Goal: Book appointment/travel/reservation

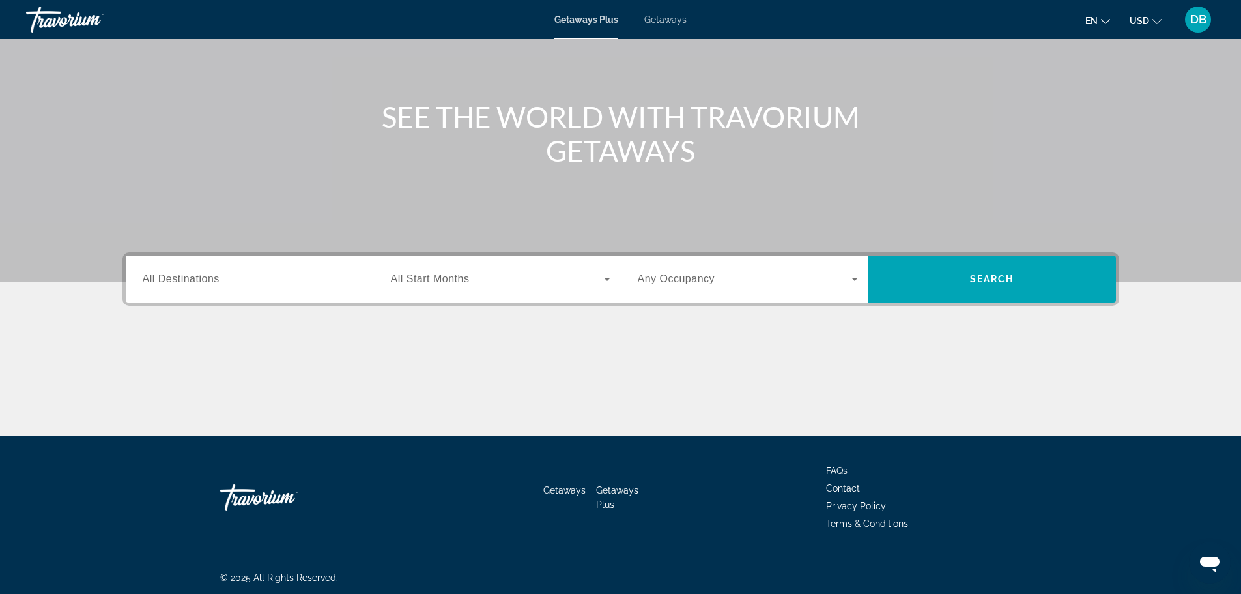
scroll to position [111, 0]
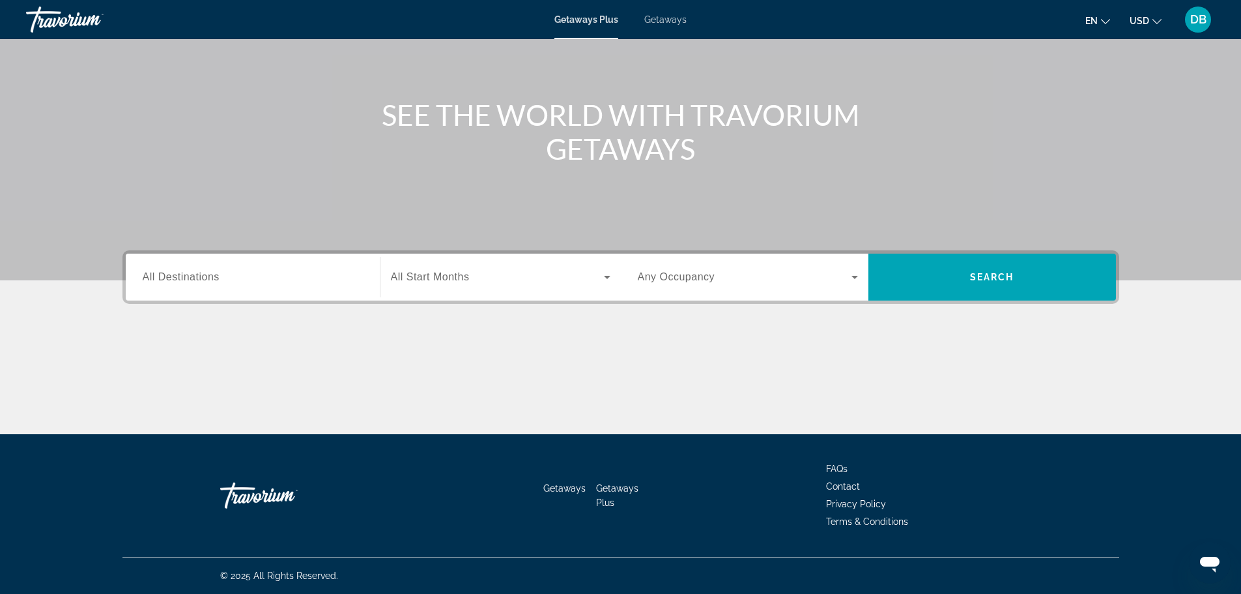
click at [340, 280] on input "Destination All Destinations" at bounding box center [253, 278] width 220 height 16
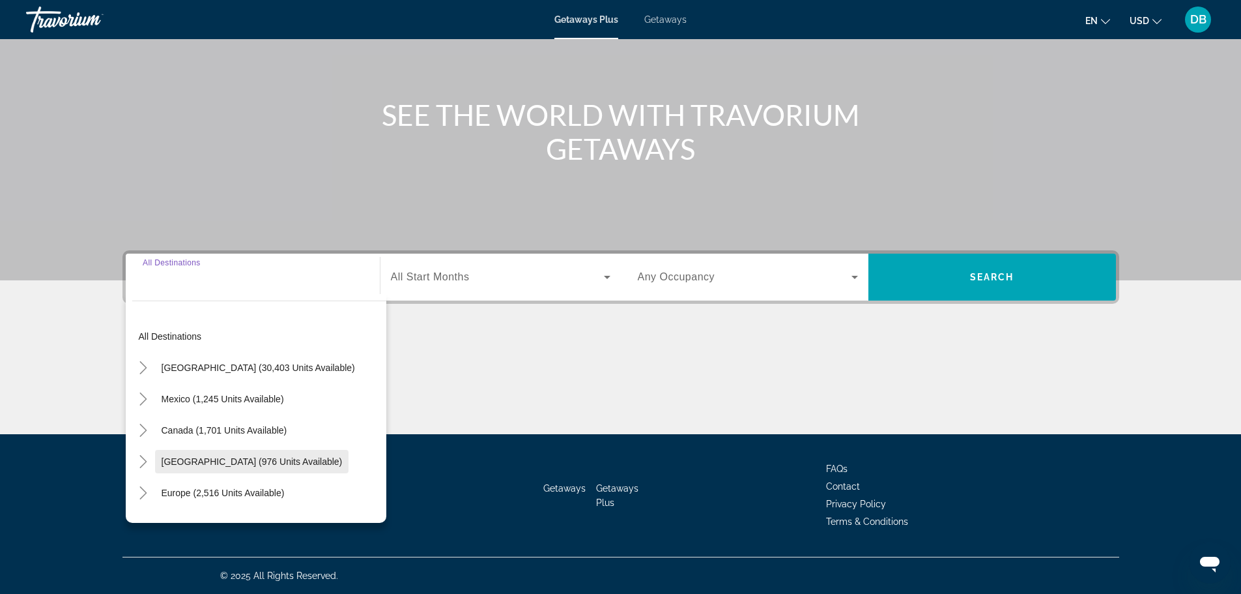
click at [193, 457] on span "[GEOGRAPHIC_DATA] (976 units available)" at bounding box center [252, 461] width 181 height 10
type input "**********"
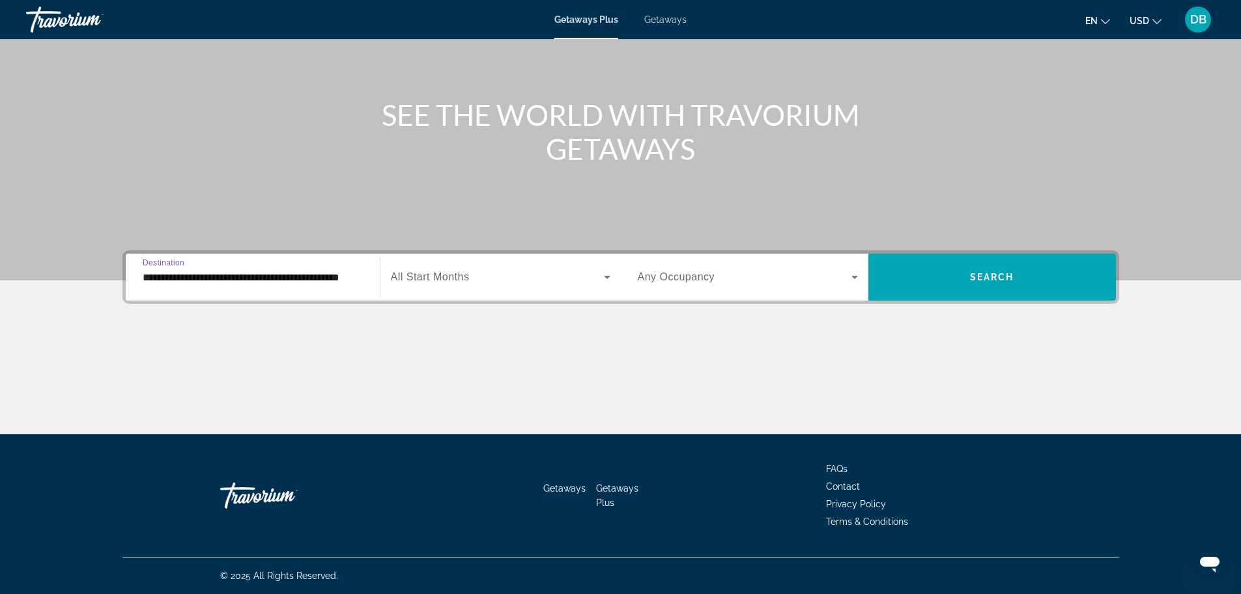
click at [605, 273] on icon "Search widget" at bounding box center [608, 277] width 16 height 16
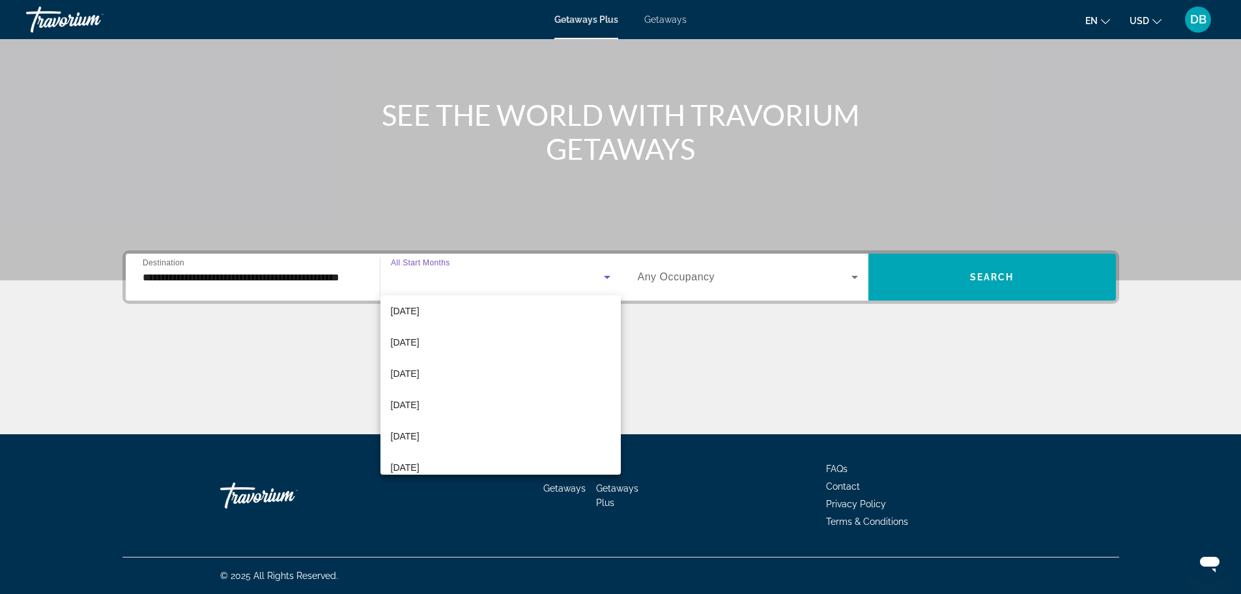
scroll to position [196, 0]
click at [512, 398] on mat-option "[DATE]" at bounding box center [501, 401] width 240 height 31
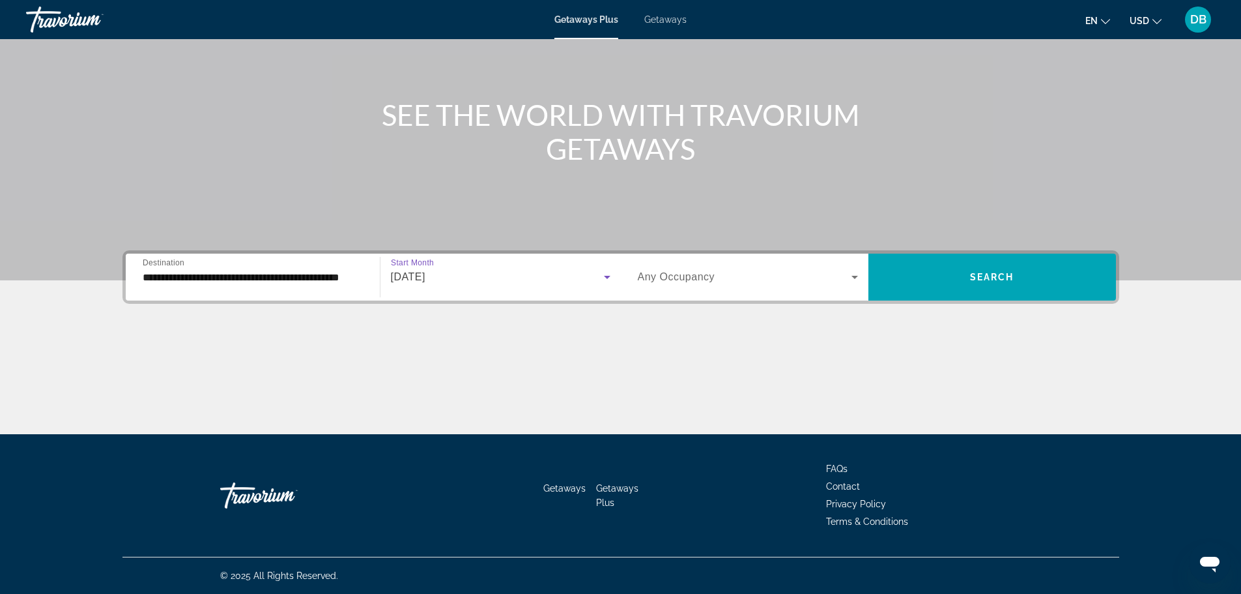
click at [852, 273] on icon "Search widget" at bounding box center [855, 277] width 16 height 16
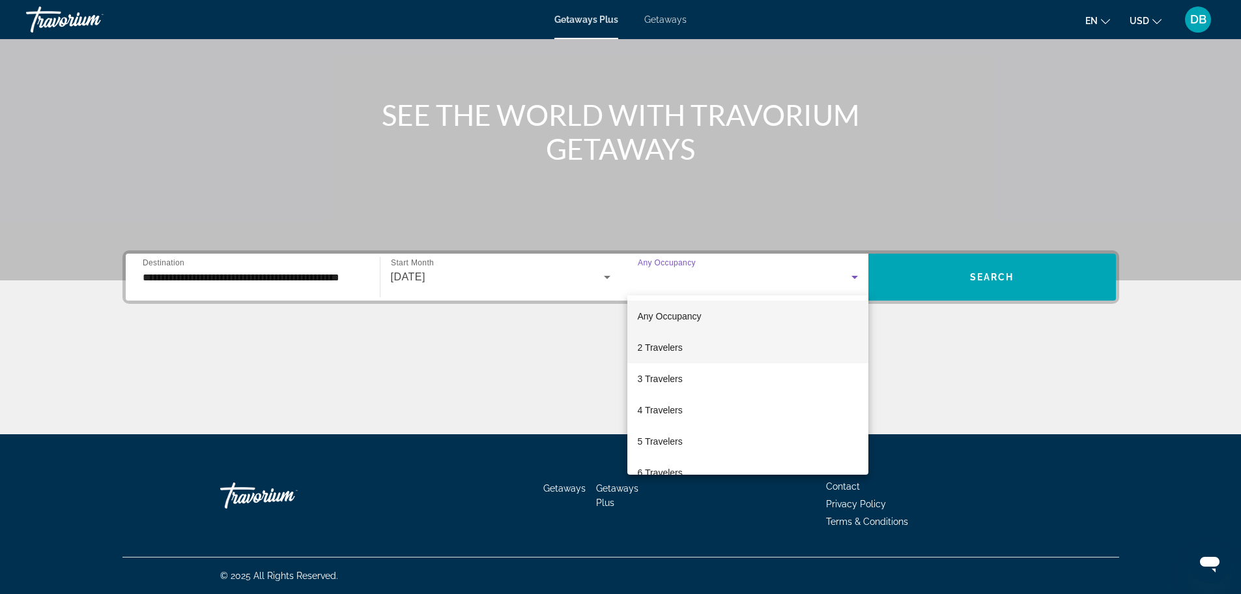
click at [776, 343] on mat-option "2 Travelers" at bounding box center [748, 347] width 241 height 31
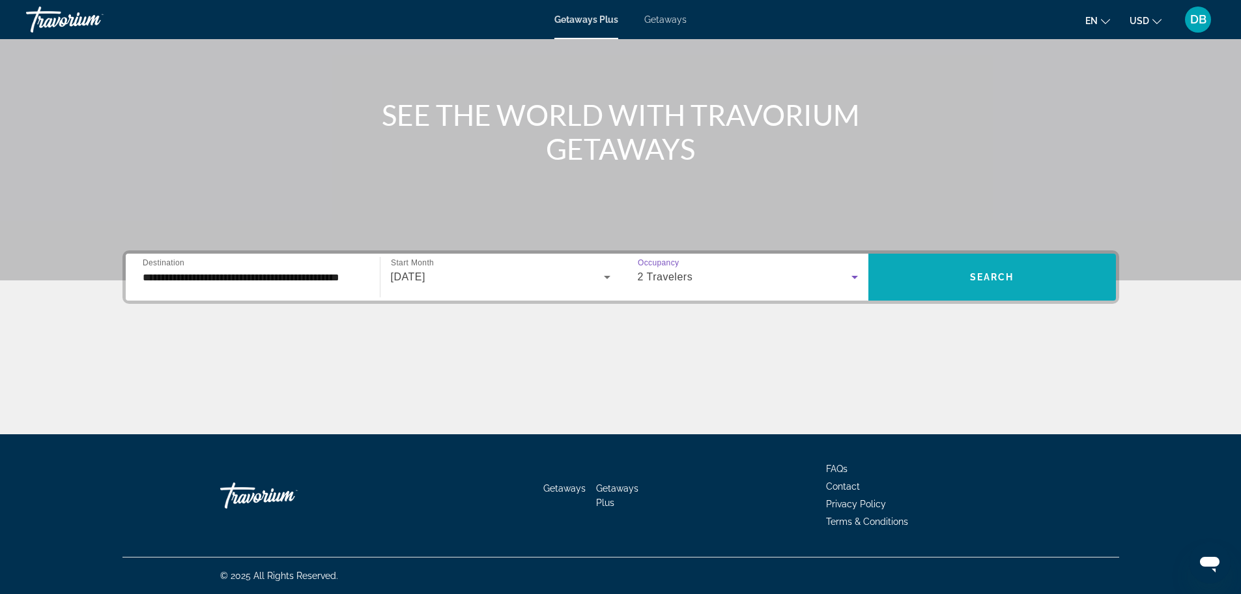
click at [970, 268] on span "Search widget" at bounding box center [993, 276] width 248 height 31
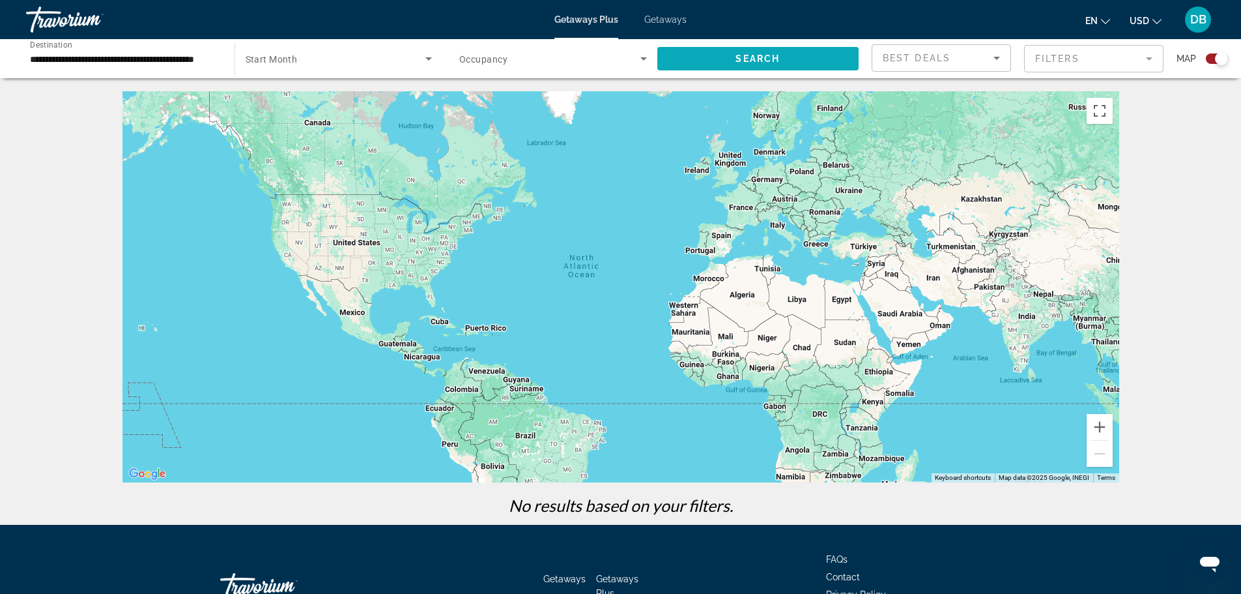
click at [786, 66] on span "Search widget" at bounding box center [759, 58] width 202 height 31
click at [1157, 59] on mat-form-field "Filters" at bounding box center [1093, 58] width 139 height 27
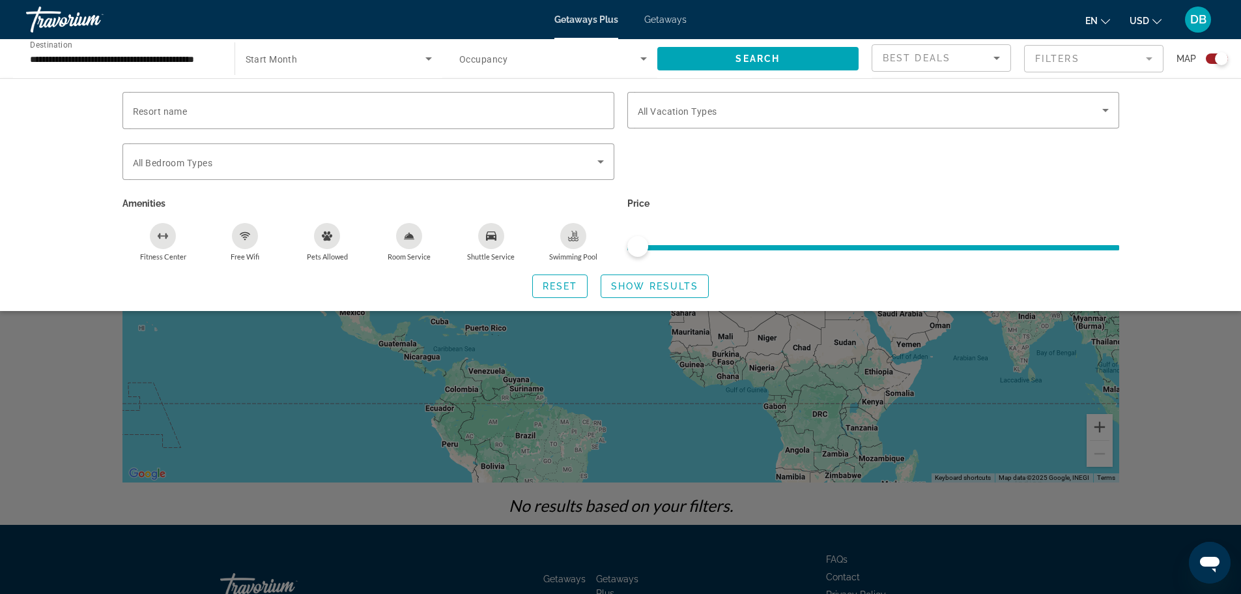
click at [1152, 57] on mat-form-field "Filters" at bounding box center [1093, 58] width 139 height 27
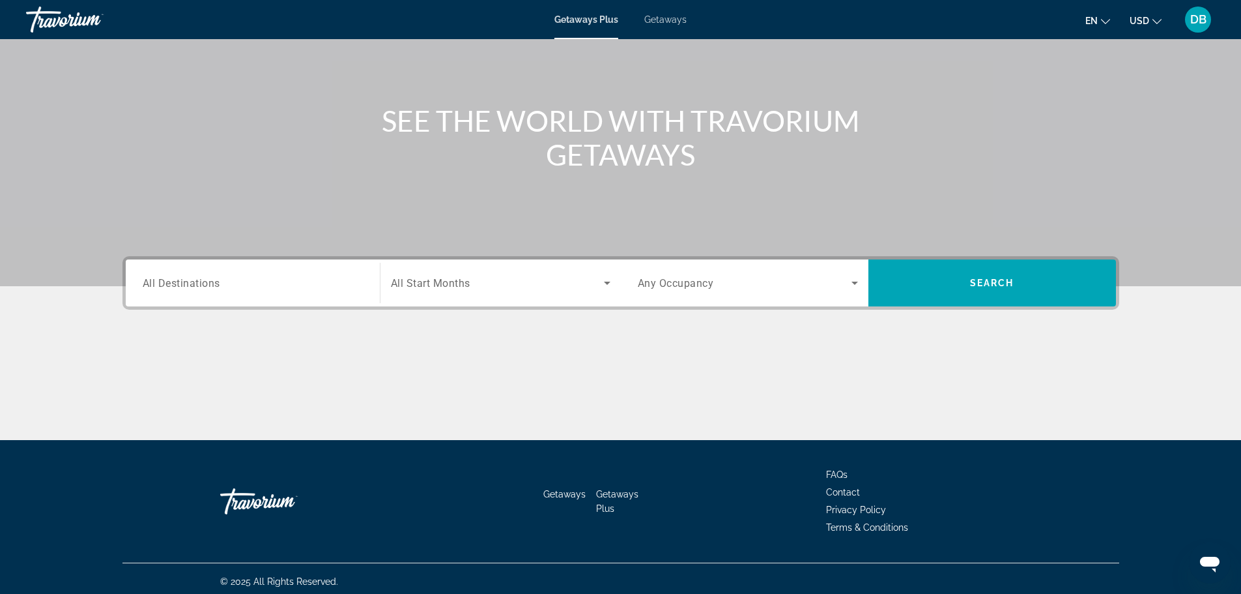
scroll to position [111, 0]
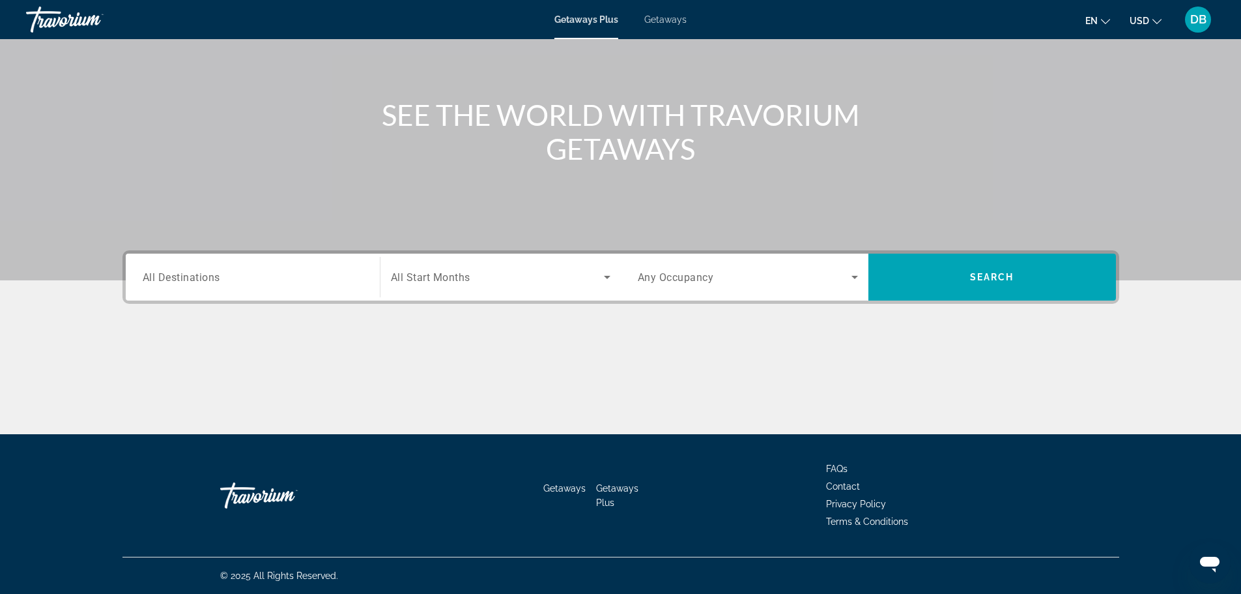
click at [603, 281] on icon "Search widget" at bounding box center [608, 277] width 16 height 16
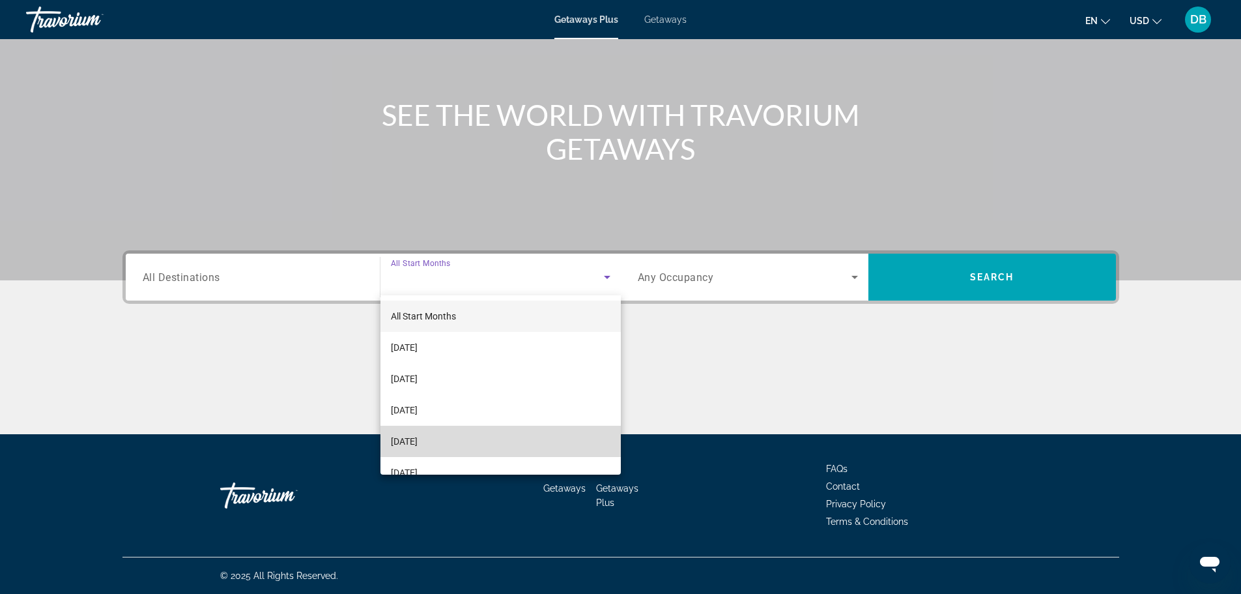
click at [508, 435] on mat-option "[DATE]" at bounding box center [501, 441] width 240 height 31
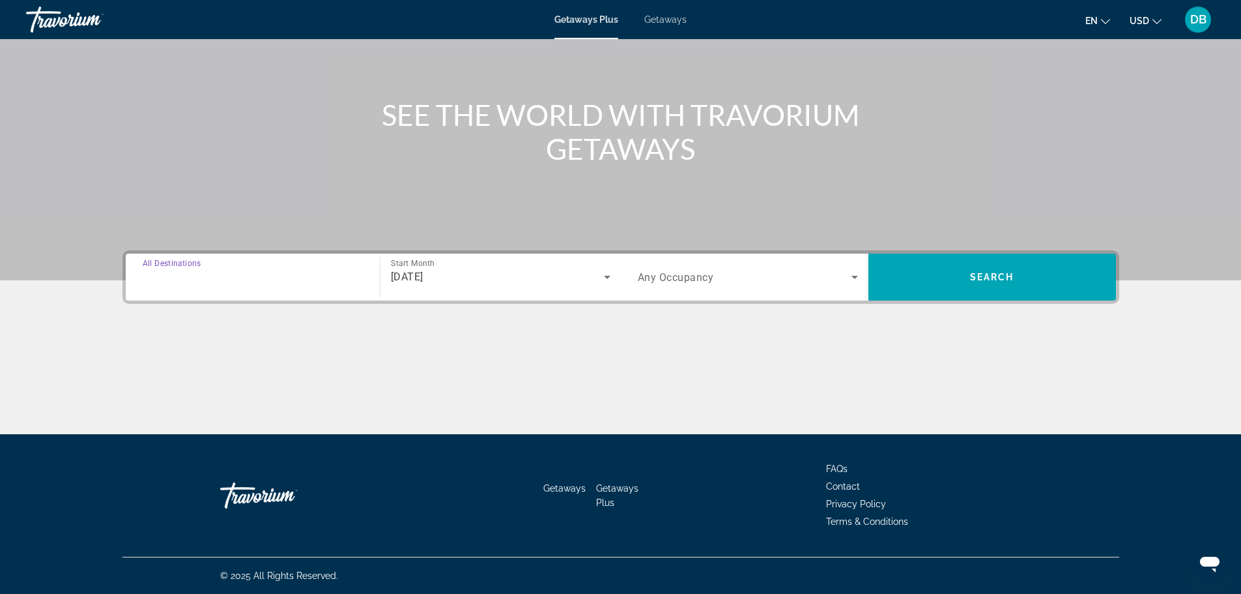
click at [338, 276] on input "Destination All Destinations" at bounding box center [253, 278] width 220 height 16
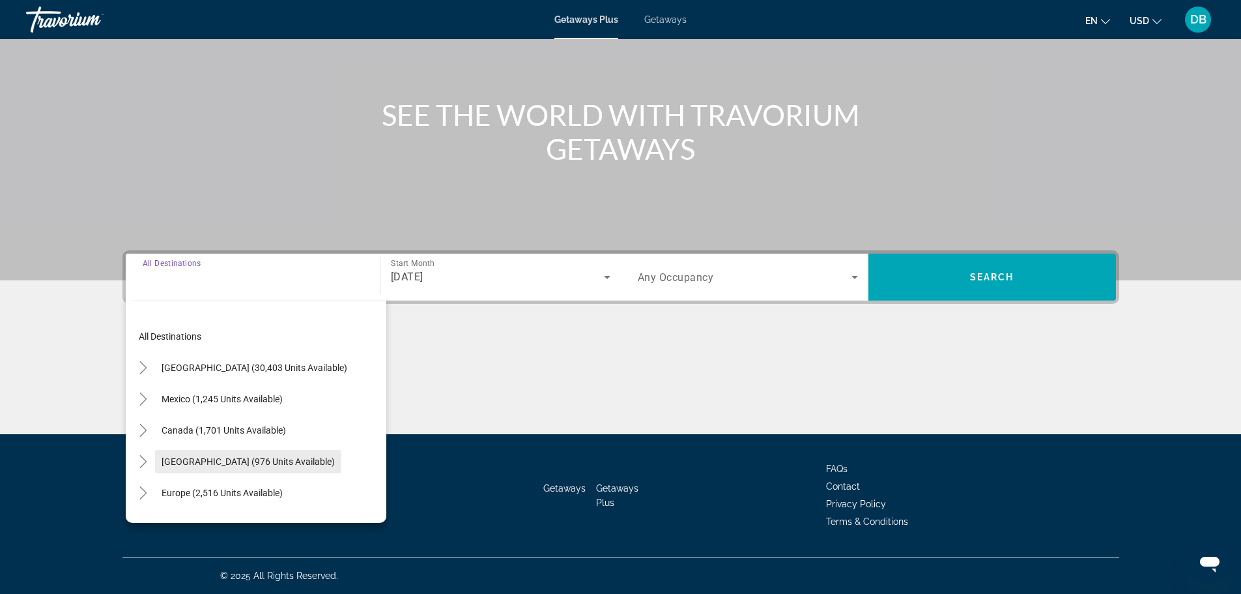
click at [237, 465] on span "[GEOGRAPHIC_DATA] (976 units available)" at bounding box center [248, 461] width 173 height 10
type input "**********"
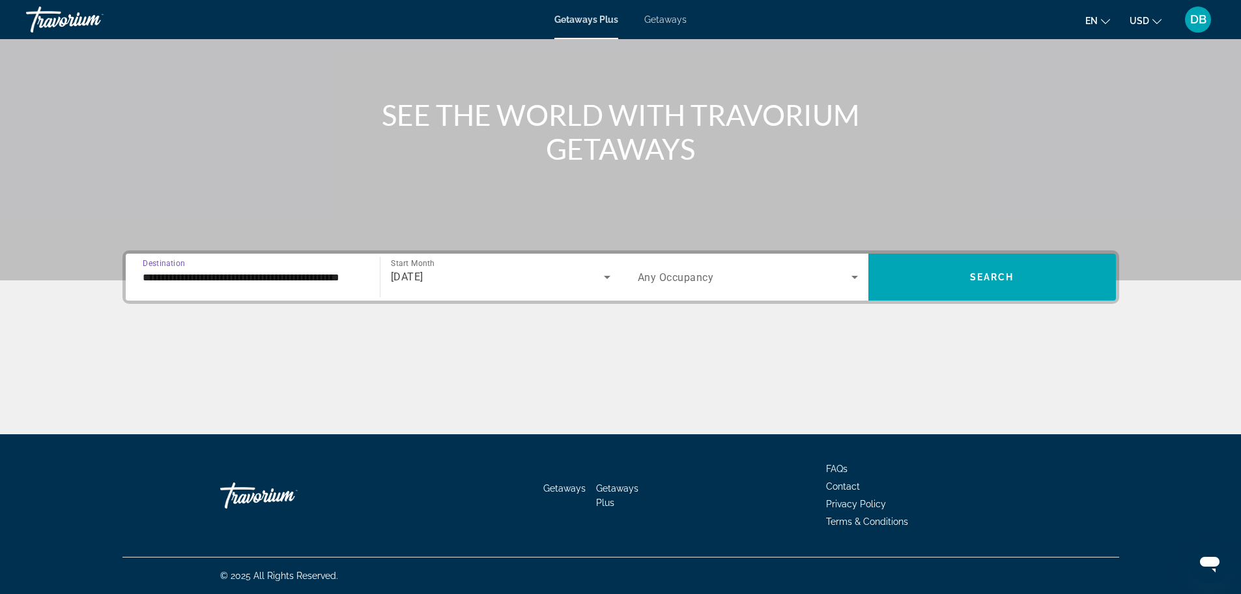
click at [848, 277] on icon "Search widget" at bounding box center [855, 277] width 16 height 16
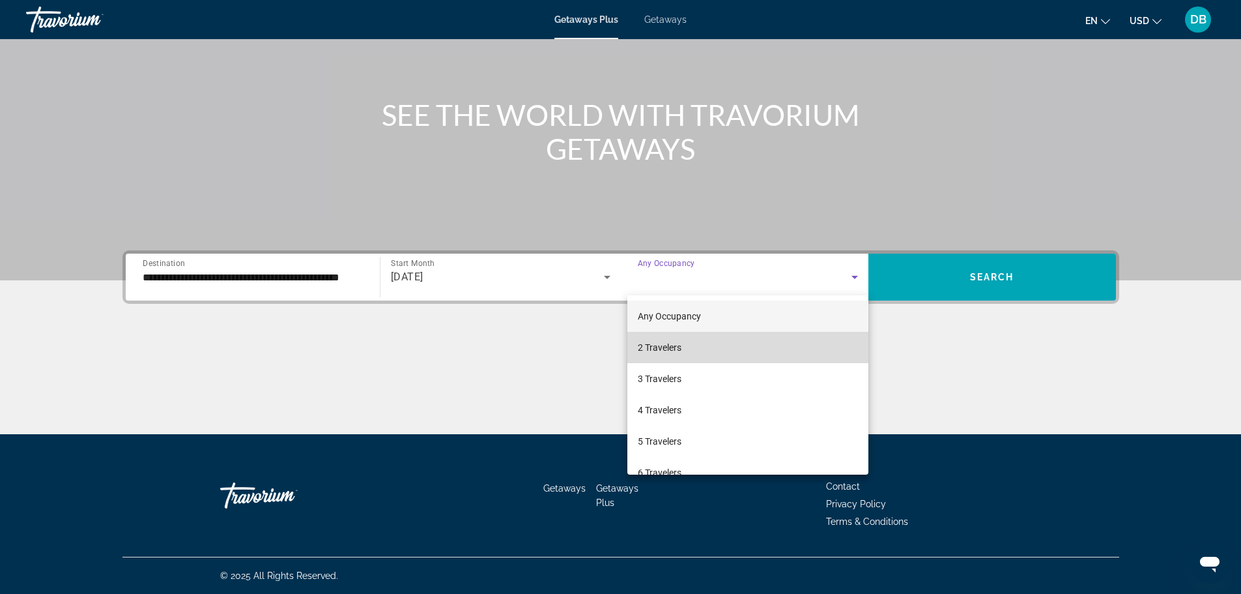
click at [797, 352] on mat-option "2 Travelers" at bounding box center [748, 347] width 241 height 31
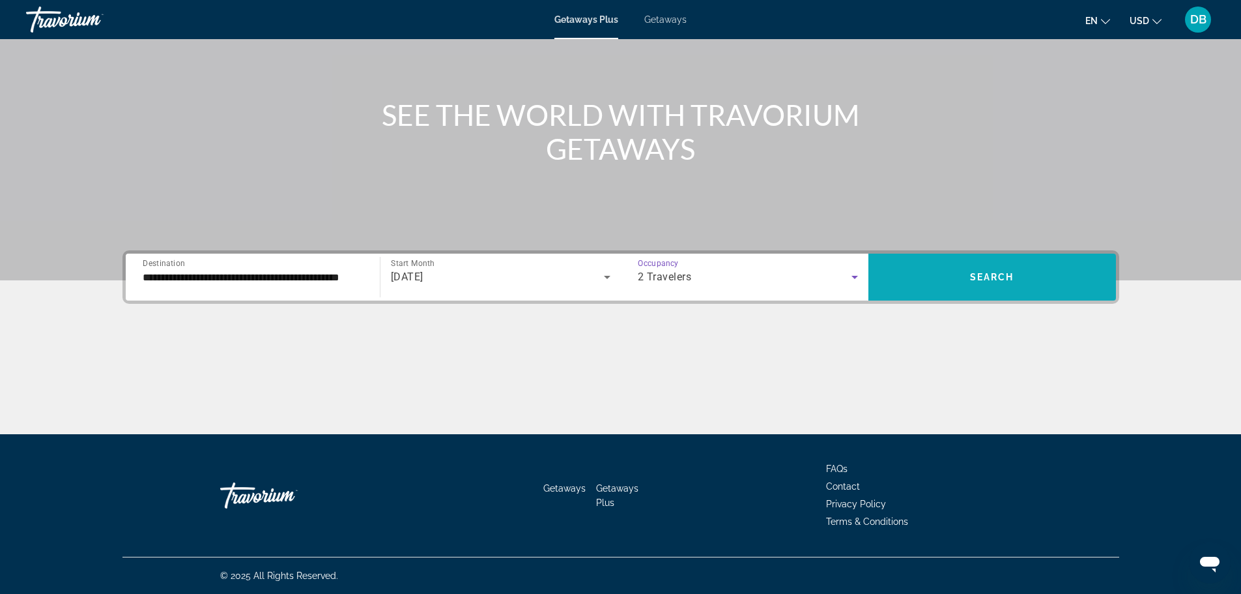
click at [994, 275] on span "Search" at bounding box center [992, 277] width 44 height 10
